Goal: Use online tool/utility: Utilize a website feature to perform a specific function

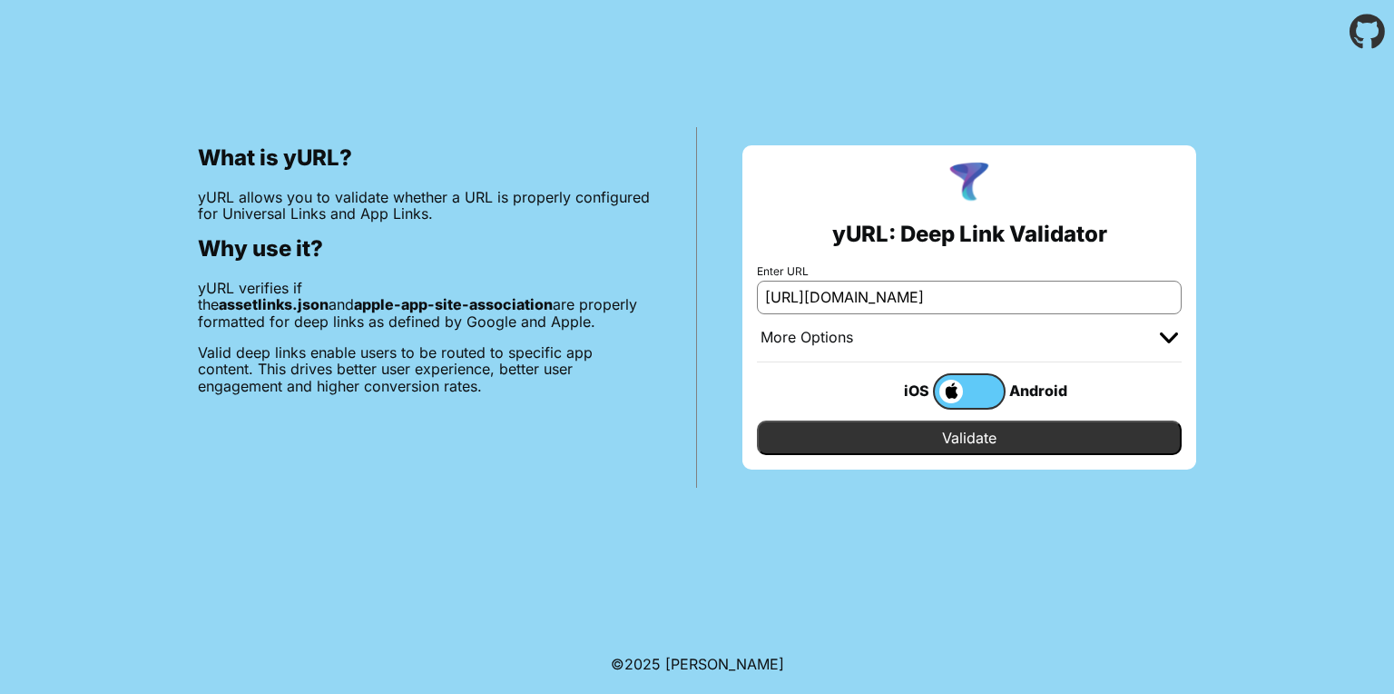
type input "[URL][DOMAIN_NAME]"
click at [960, 442] on input "Validate" at bounding box center [969, 437] width 425 height 34
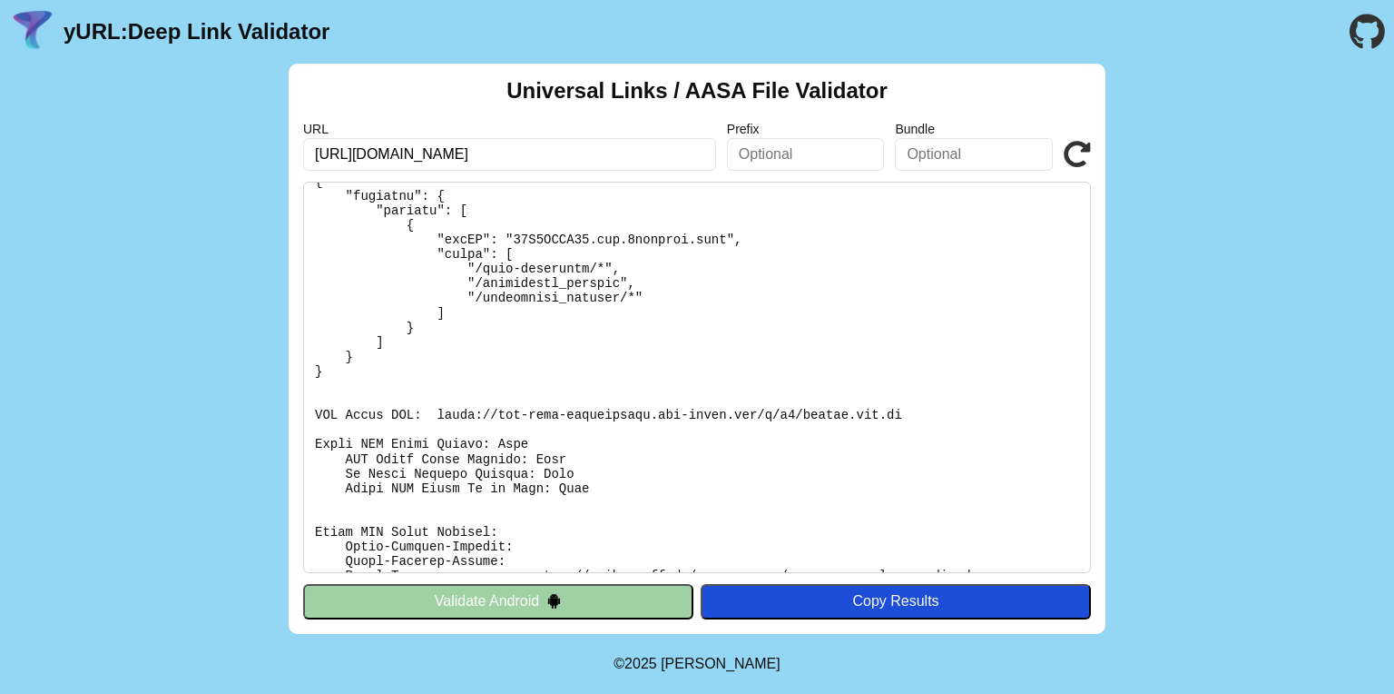
scroll to position [138, 0]
click at [437, 408] on pre at bounding box center [697, 377] width 788 height 391
drag, startPoint x: 433, startPoint y: 411, endPoint x: 917, endPoint y: 418, distance: 483.9
click at [917, 418] on pre at bounding box center [697, 377] width 788 height 391
copy pre "https://app-site-association.cdn-apple.com/a/v1/famezy.com.au"
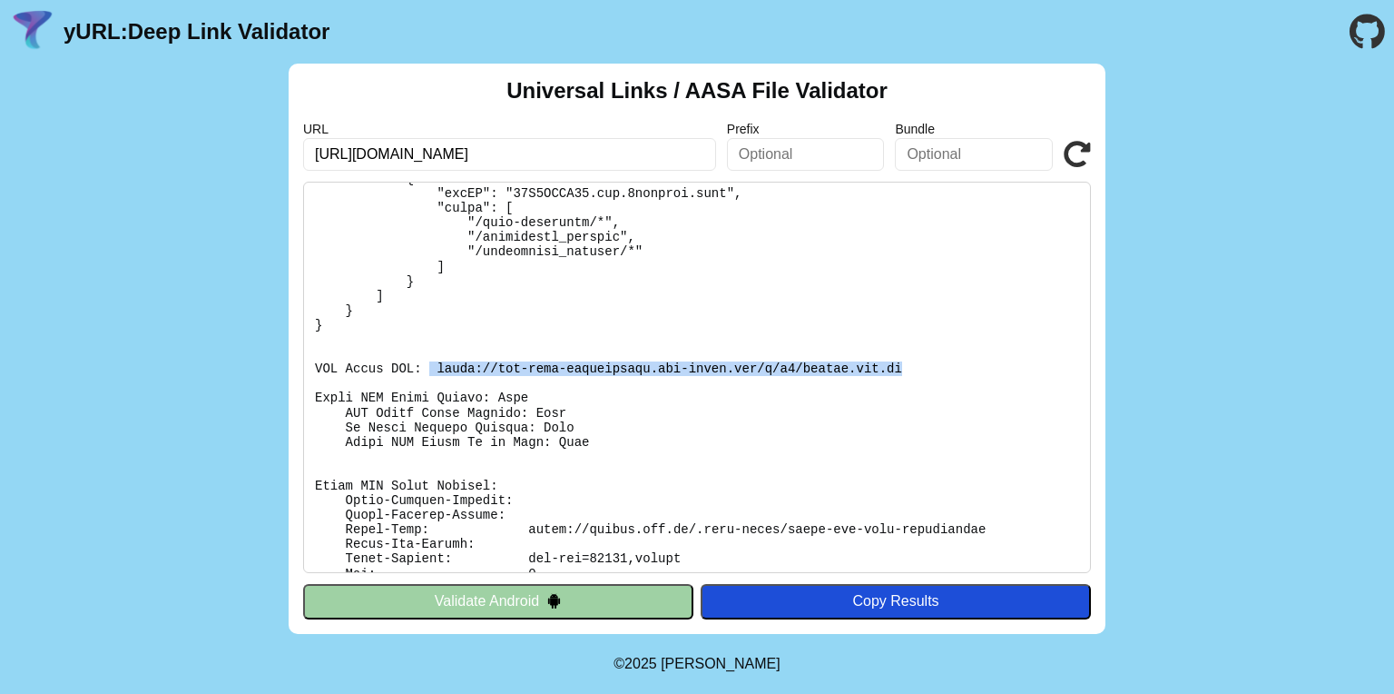
scroll to position [304, 0]
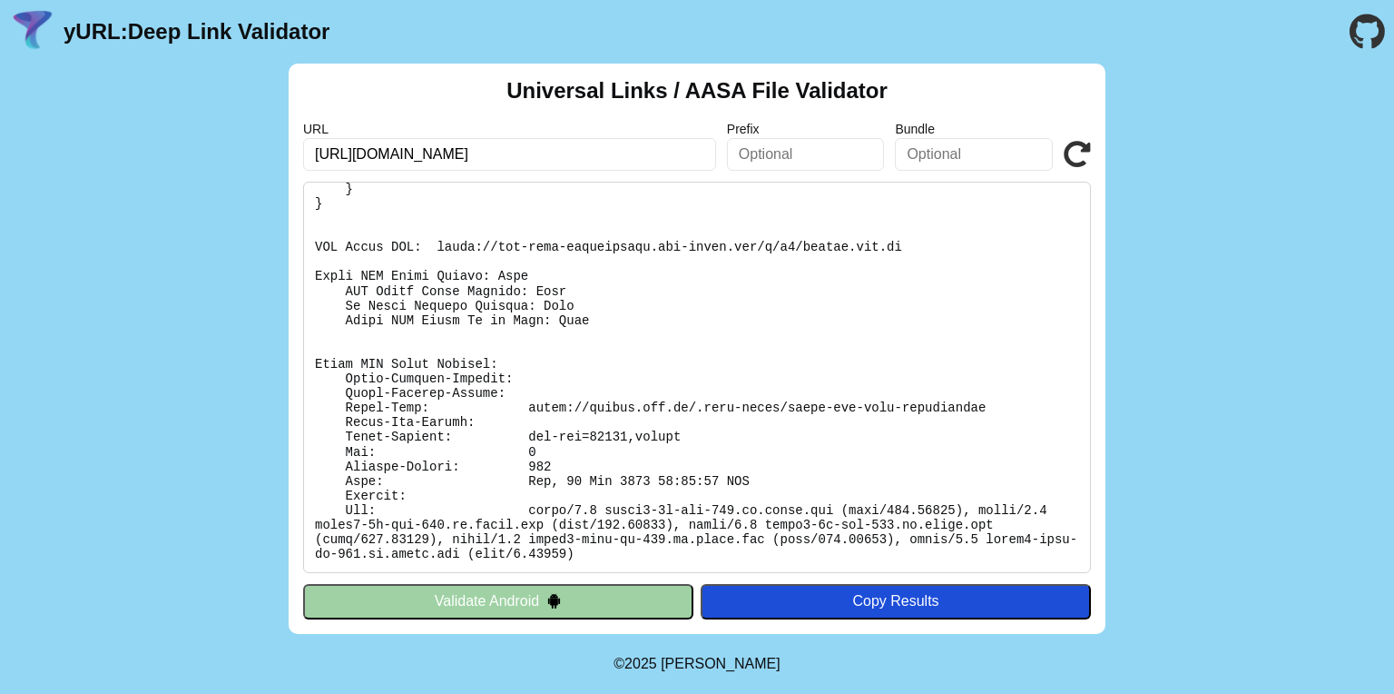
click at [714, 285] on pre at bounding box center [697, 377] width 788 height 391
copy body "yURL: Deep Link Validator Universal Links / AASA File Validator URL Prefix Bund…"
click at [572, 216] on pre at bounding box center [697, 377] width 788 height 391
click at [571, 231] on pre at bounding box center [697, 377] width 788 height 391
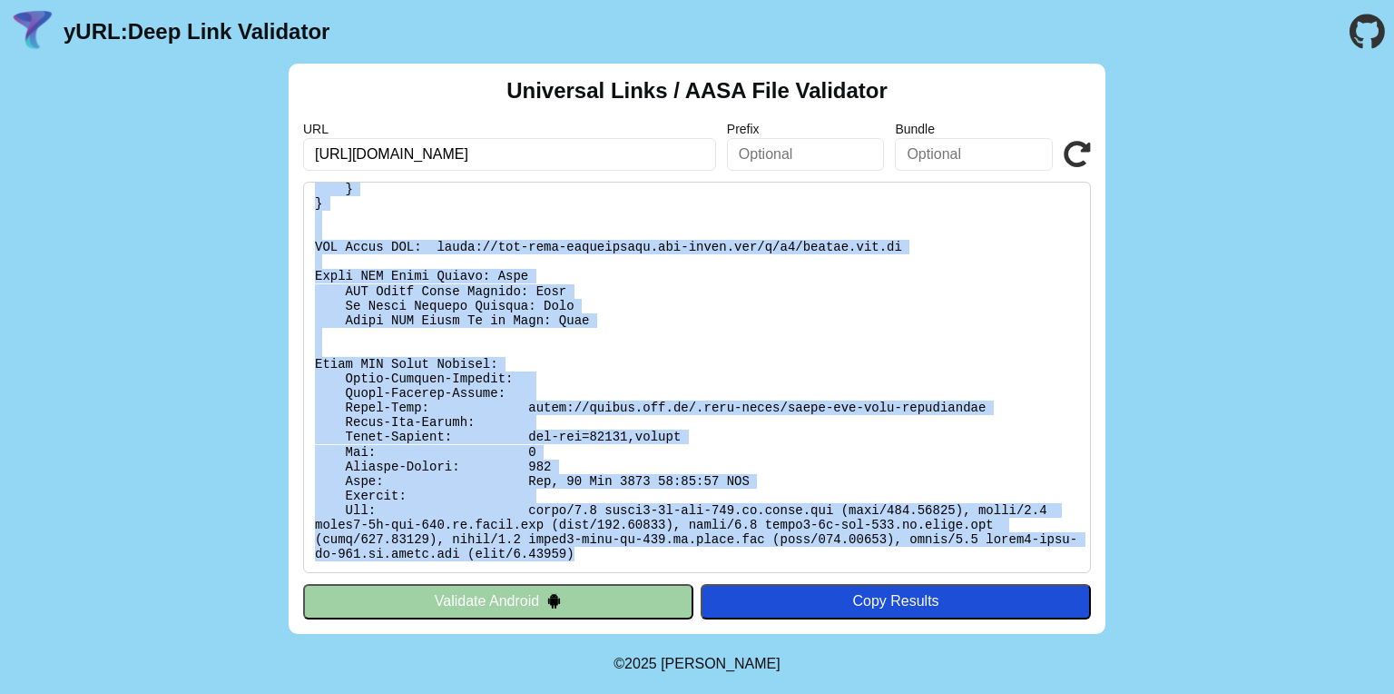
drag, startPoint x: 313, startPoint y: 194, endPoint x: 670, endPoint y: 554, distance: 506.4
click at [670, 554] on pre at bounding box center [697, 377] width 788 height 391
copy pre "Found file at: https://famezy.com.au/.well-known/apple-app-site-association No …"
